Goal: Task Accomplishment & Management: Manage account settings

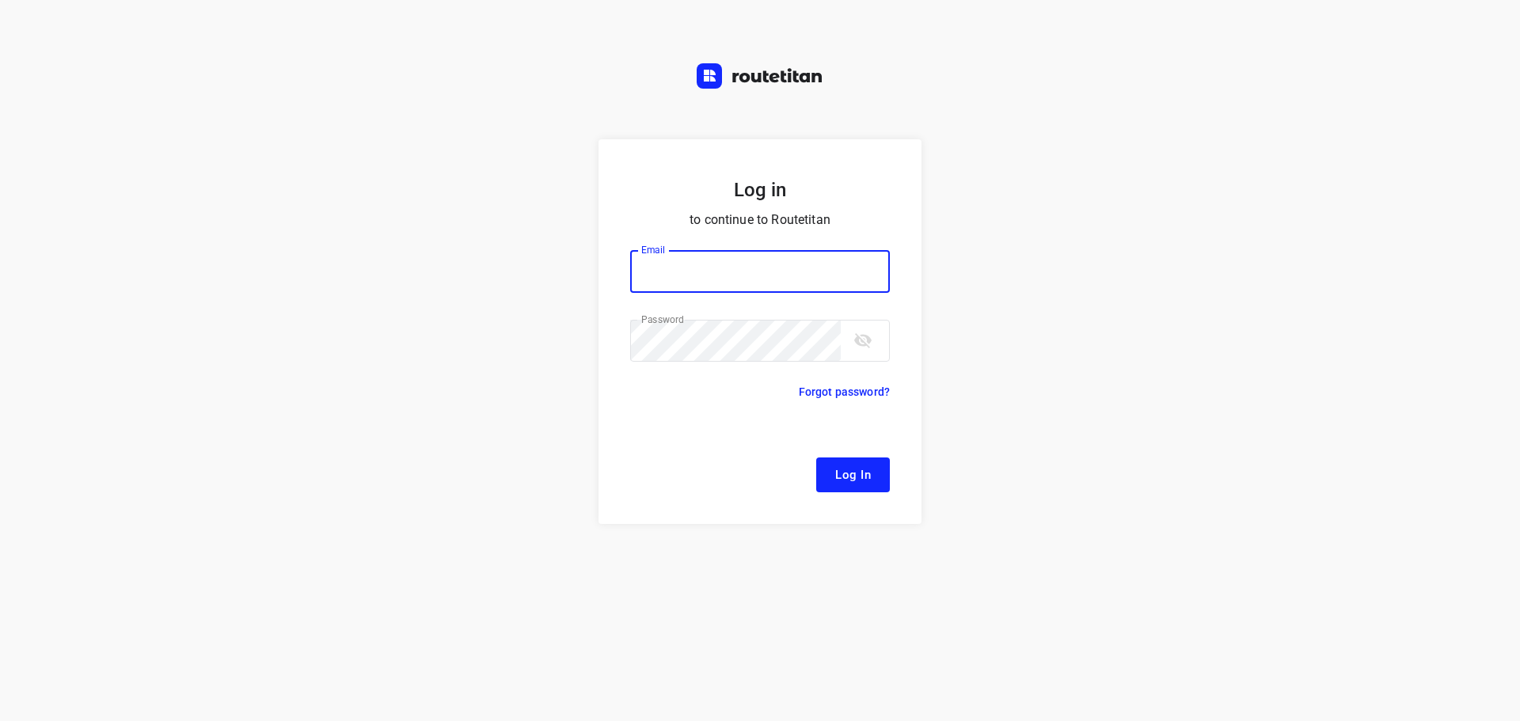
type input "[EMAIL_ADDRESS][DOMAIN_NAME]"
click at [853, 473] on span "Log In" at bounding box center [853, 475] width 36 height 21
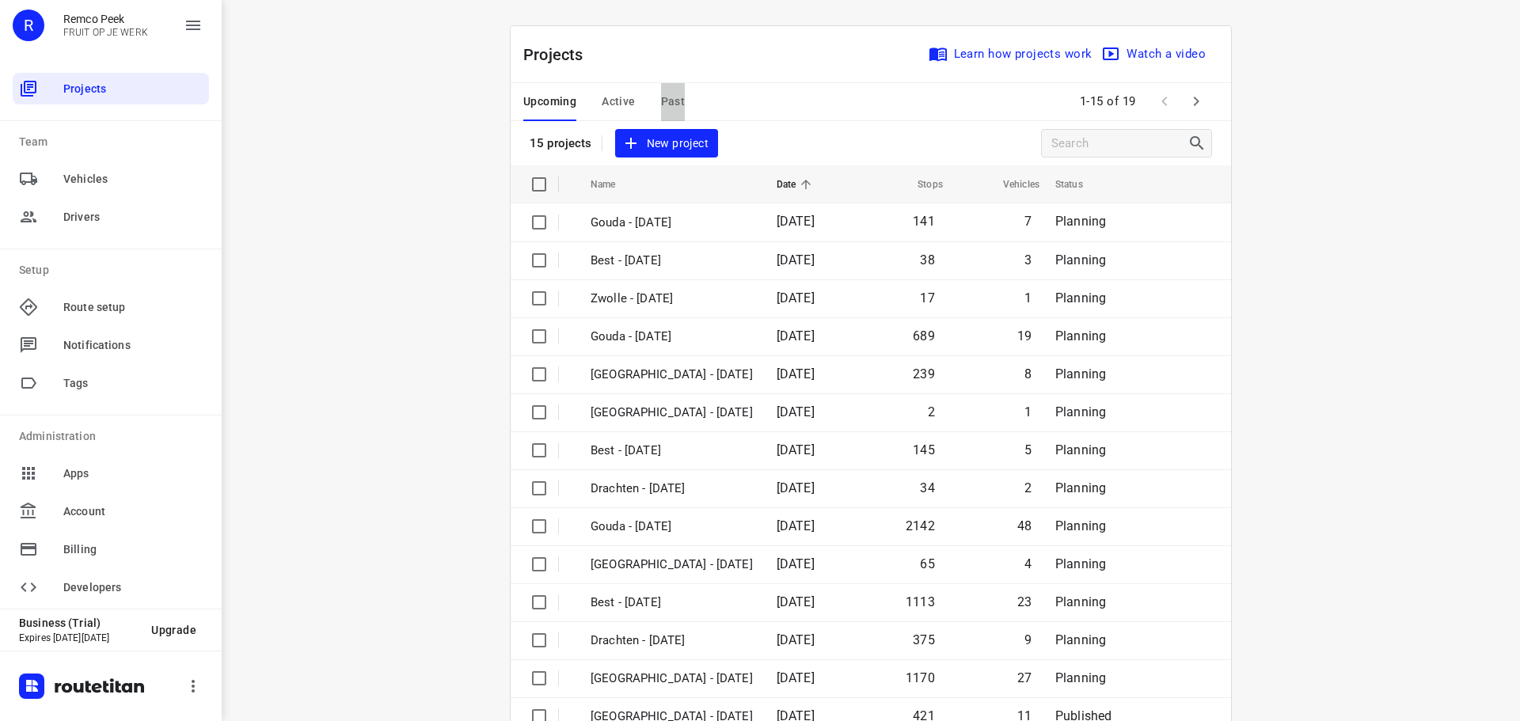
click at [665, 97] on span "Past" at bounding box center [673, 102] width 25 height 20
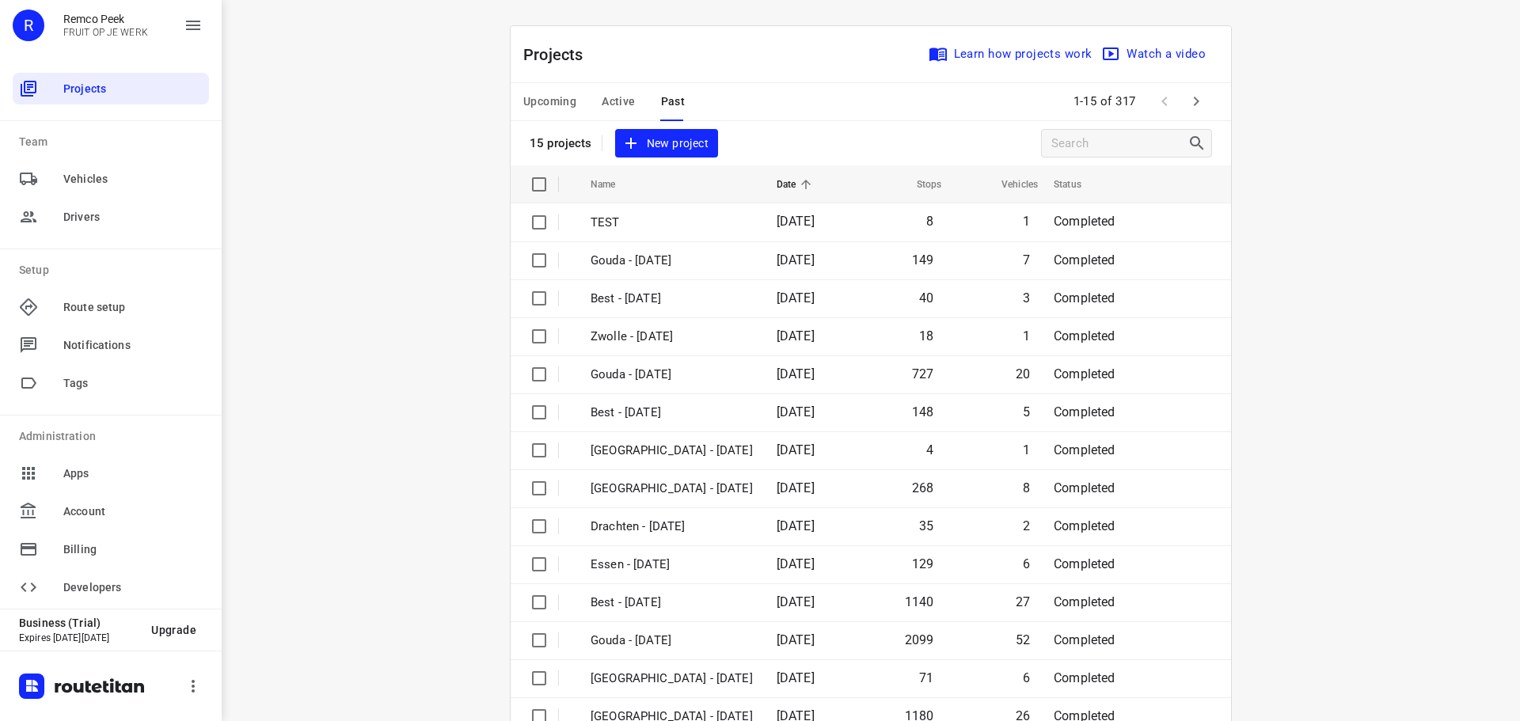
click at [618, 101] on span "Active" at bounding box center [618, 102] width 33 height 20
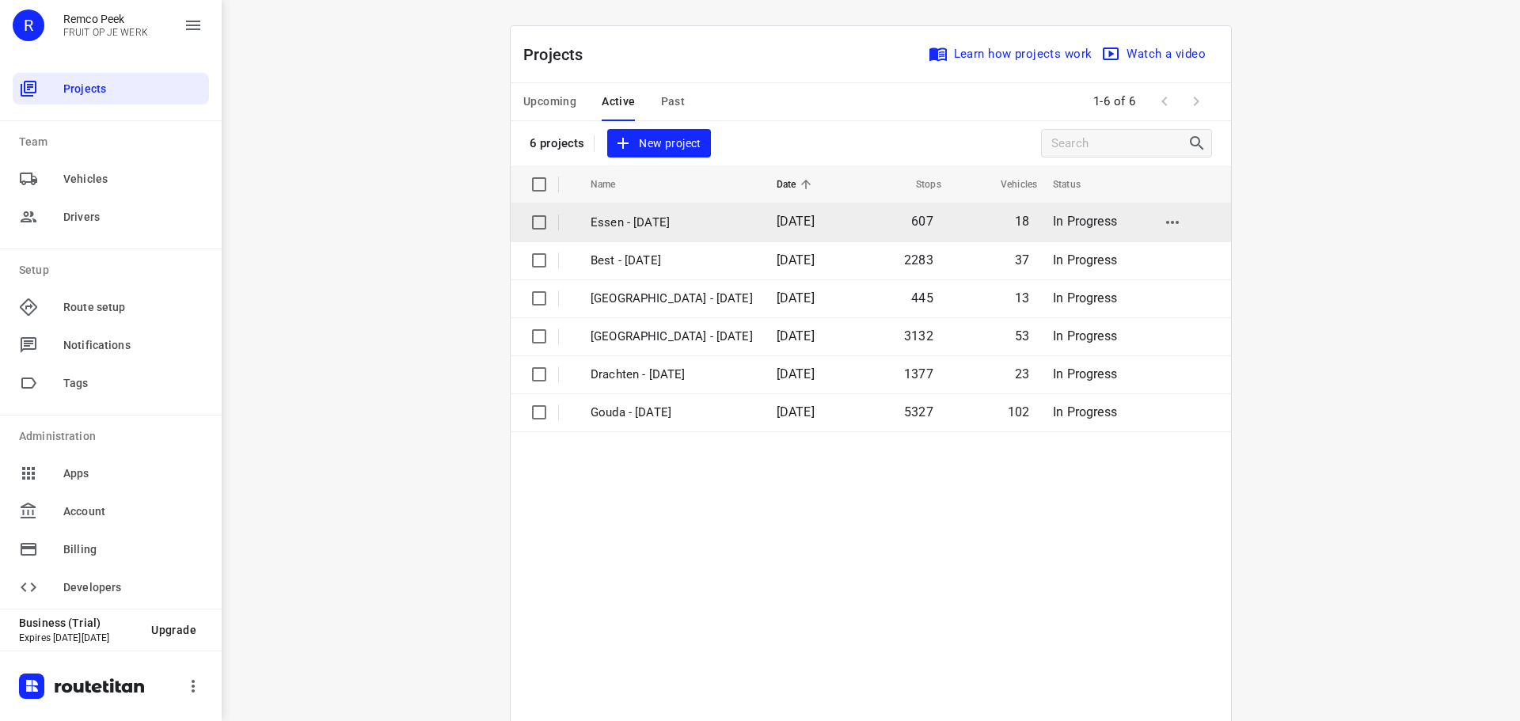
click at [625, 218] on p "Essen - [DATE]" at bounding box center [672, 223] width 162 height 18
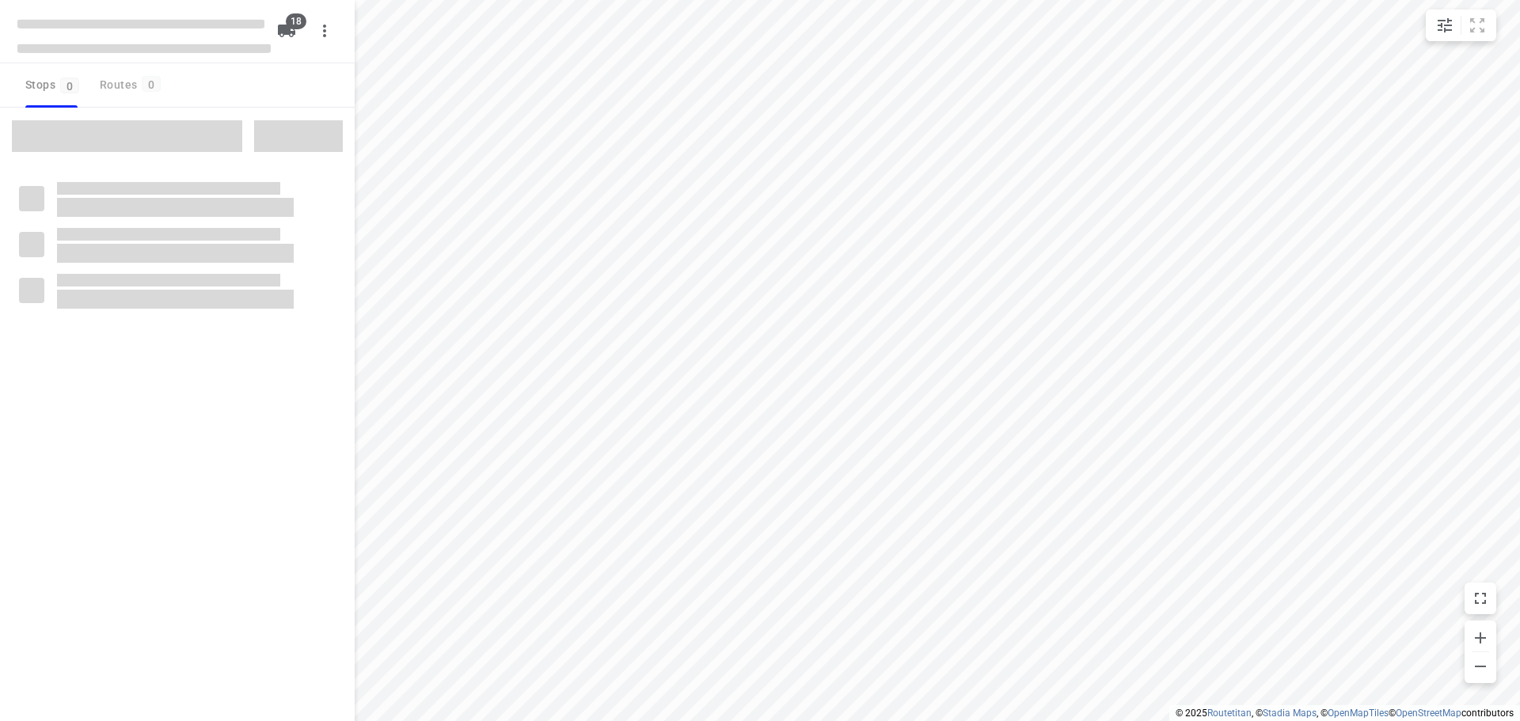
checkbox input "true"
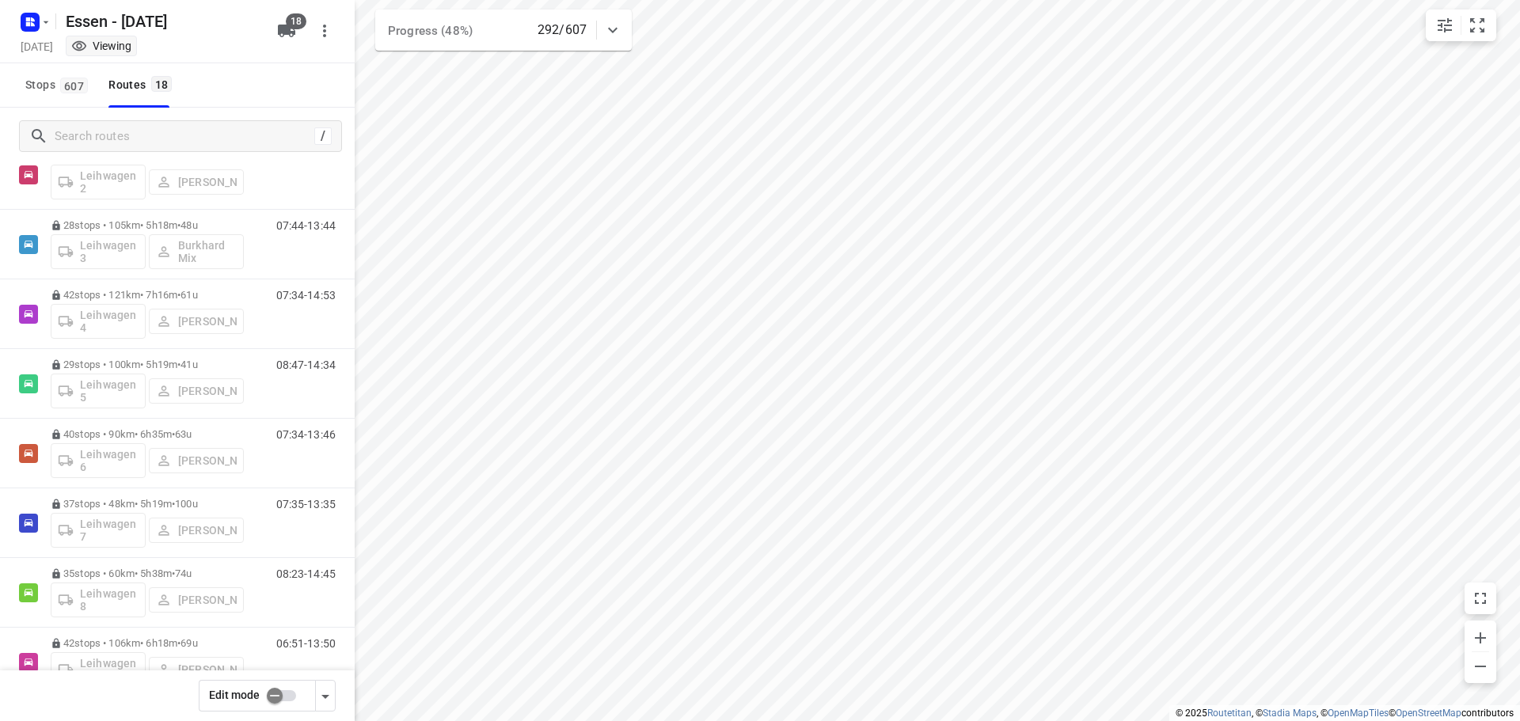
scroll to position [635, 0]
